Goal: Task Accomplishment & Management: Manage account settings

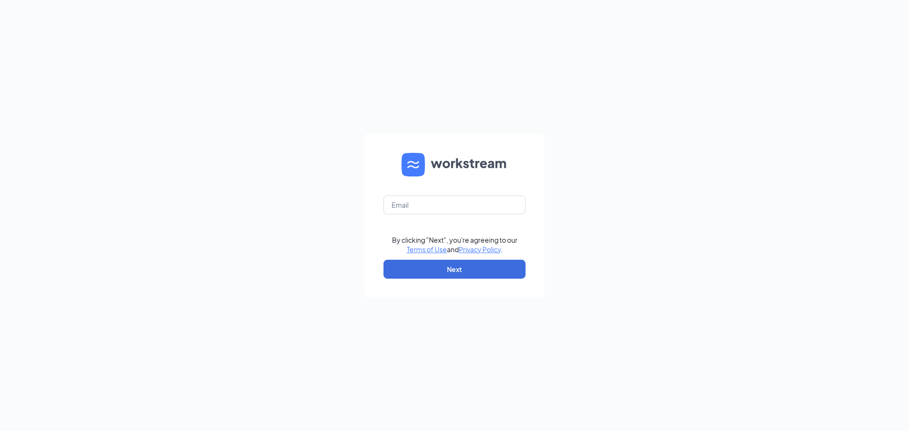
click at [880, 88] on div "By clicking "Next", you're agreeing to our Terms of Use and Privacy Policy . Ne…" at bounding box center [454, 215] width 909 height 431
click at [450, 206] on input "text" at bounding box center [454, 204] width 142 height 19
type input "[EMAIL_ADDRESS][DOMAIN_NAME]"
click at [454, 265] on button "Next" at bounding box center [454, 269] width 142 height 19
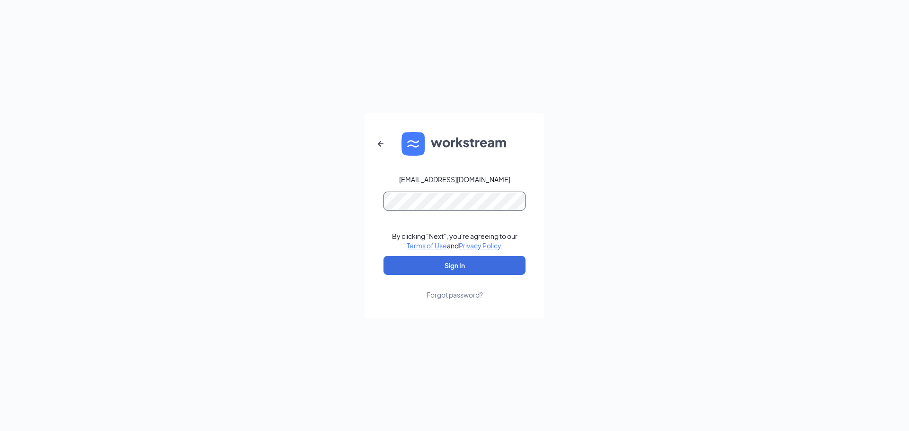
click at [383, 256] on button "Sign In" at bounding box center [454, 265] width 142 height 19
click at [416, 259] on button "Sign In" at bounding box center [454, 265] width 142 height 19
click at [362, 213] on div "[EMAIL_ADDRESS][DOMAIN_NAME] Credential mismatches. By clicking "Next", you're …" at bounding box center [454, 215] width 909 height 431
click at [391, 270] on button "Sign In" at bounding box center [454, 265] width 142 height 19
drag, startPoint x: 441, startPoint y: 177, endPoint x: 435, endPoint y: 172, distance: 7.4
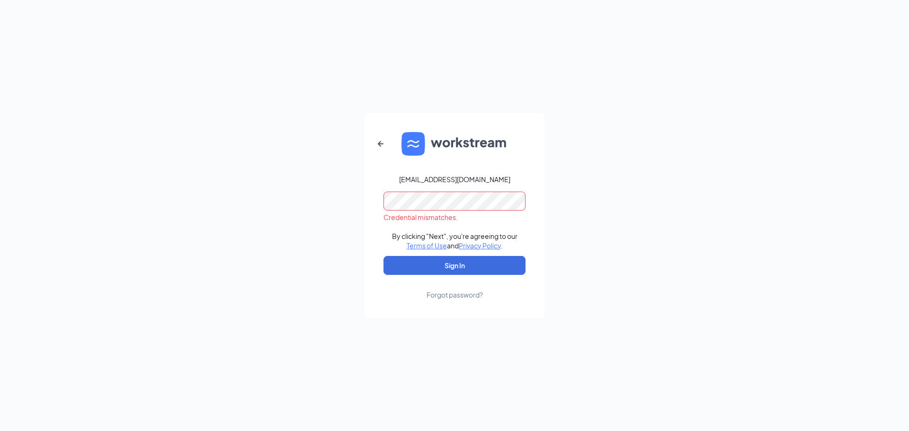
drag, startPoint x: 435, startPoint y: 172, endPoint x: 430, endPoint y: 187, distance: 16.2
click at [390, 182] on form "[EMAIL_ADDRESS][DOMAIN_NAME] Credential mismatches. By clicking "Next", you're …" at bounding box center [454, 215] width 180 height 205
click at [383, 256] on button "Sign In" at bounding box center [454, 265] width 142 height 19
click at [190, 214] on div "[EMAIL_ADDRESS][DOMAIN_NAME] Credential mismatches. By clicking "Next", you're …" at bounding box center [454, 215] width 909 height 431
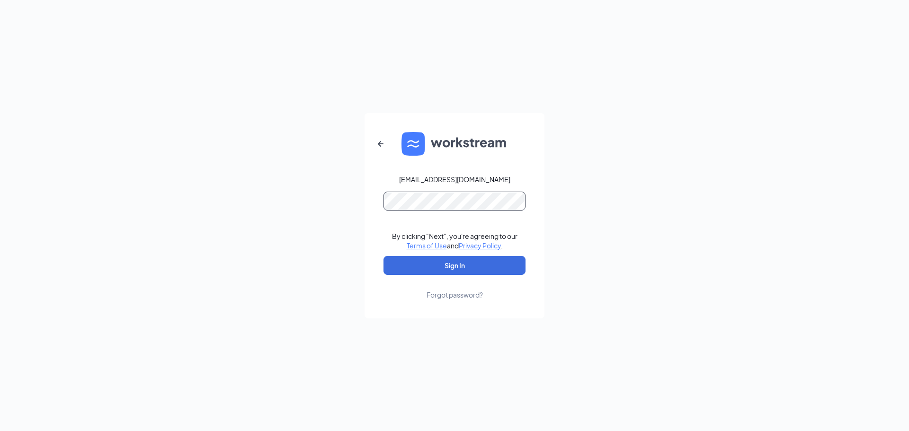
click at [383, 256] on button "Sign In" at bounding box center [454, 265] width 142 height 19
click at [315, 221] on div "[EMAIL_ADDRESS][DOMAIN_NAME] Credential mismatches. By clicking "Next", you're …" at bounding box center [454, 215] width 909 height 431
click at [291, 221] on div "[EMAIL_ADDRESS][DOMAIN_NAME] Credential mismatches. By clicking "Next", you're …" at bounding box center [454, 215] width 909 height 431
click at [457, 267] on button "Sign In" at bounding box center [454, 265] width 142 height 19
click at [206, 236] on div "[EMAIL_ADDRESS][DOMAIN_NAME] Credential mismatches. By clicking "Next", you're …" at bounding box center [454, 215] width 909 height 431
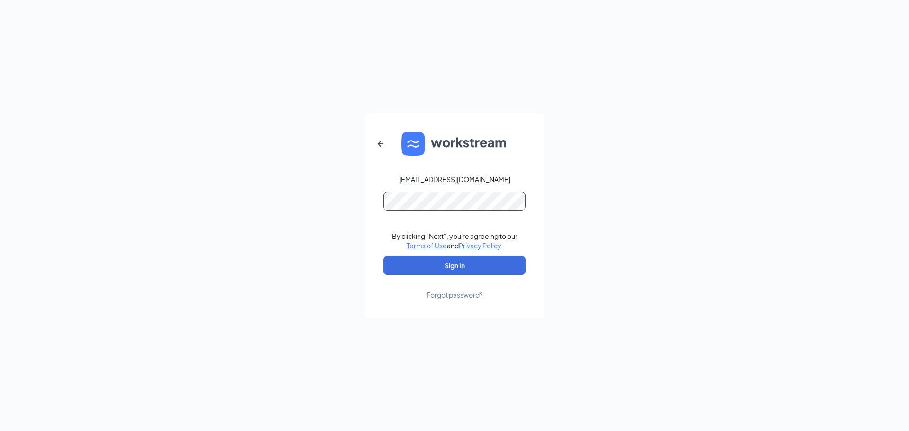
click at [383, 256] on button "Sign In" at bounding box center [454, 265] width 142 height 19
click at [877, 222] on div "[EMAIL_ADDRESS][DOMAIN_NAME] Password field is required By clicking "Next", you…" at bounding box center [454, 215] width 909 height 431
